Goal: Task Accomplishment & Management: Manage account settings

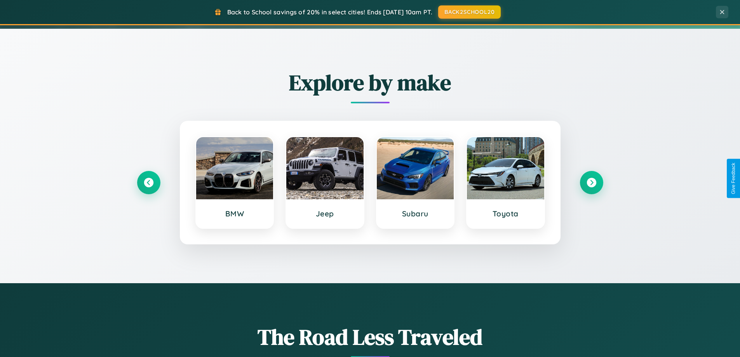
scroll to position [335, 0]
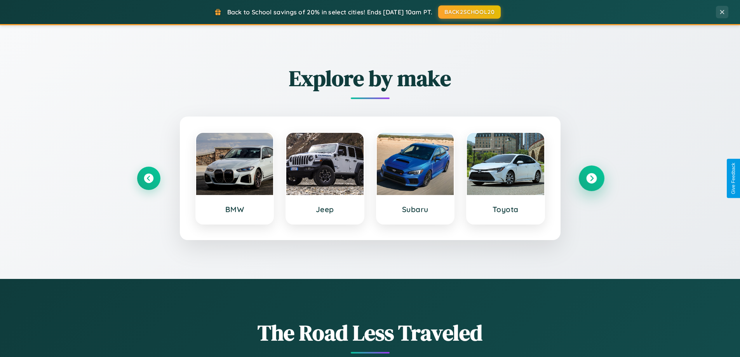
click at [591, 178] on icon at bounding box center [591, 178] width 10 height 10
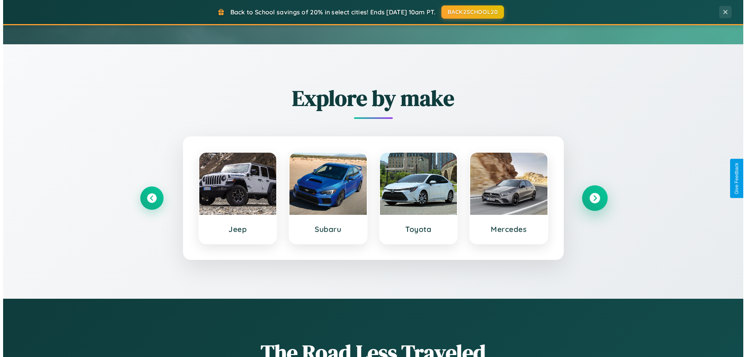
scroll to position [0, 0]
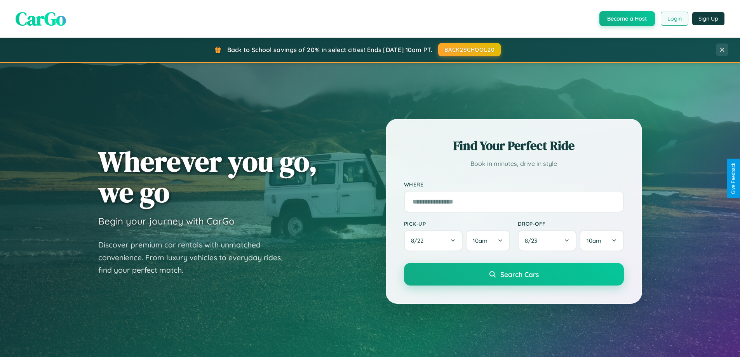
click at [674, 19] on button "Login" at bounding box center [675, 19] width 28 height 14
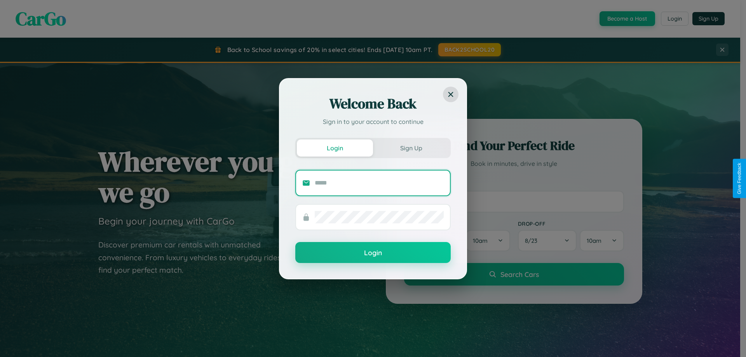
click at [379, 183] on input "text" at bounding box center [379, 183] width 129 height 12
type input "**********"
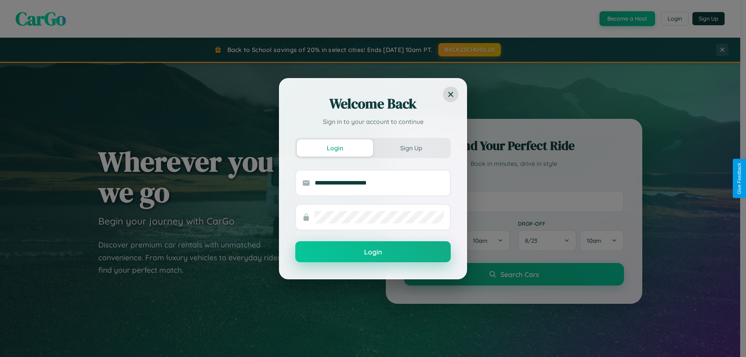
click at [373, 252] on button "Login" at bounding box center [372, 251] width 155 height 21
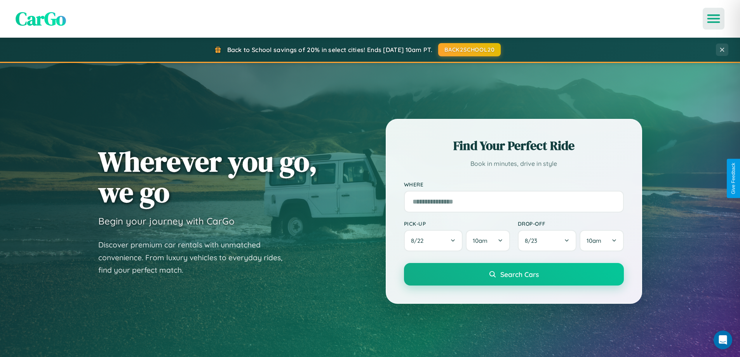
click at [713, 19] on icon "Open menu" at bounding box center [713, 18] width 11 height 7
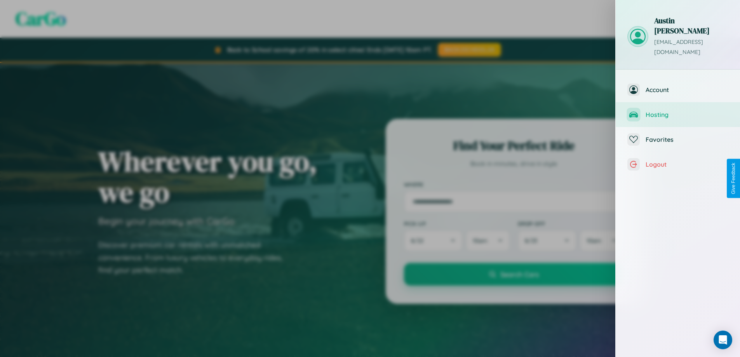
click at [678, 111] on span "Hosting" at bounding box center [687, 115] width 83 height 8
